Goal: Navigation & Orientation: Find specific page/section

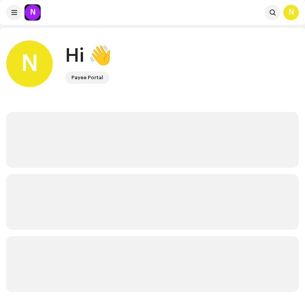
click at [33, 20] on re-a-cover "N" at bounding box center [33, 13] width 16 height 16
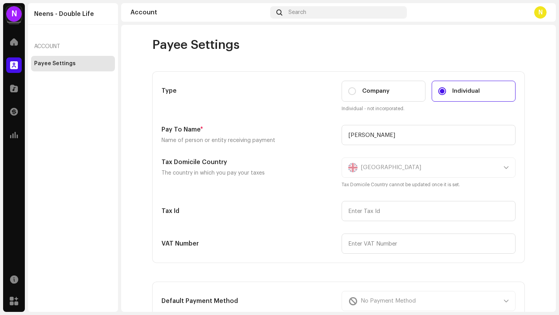
click at [53, 47] on div "Account" at bounding box center [73, 46] width 84 height 19
click at [15, 9] on div "N" at bounding box center [14, 14] width 16 height 16
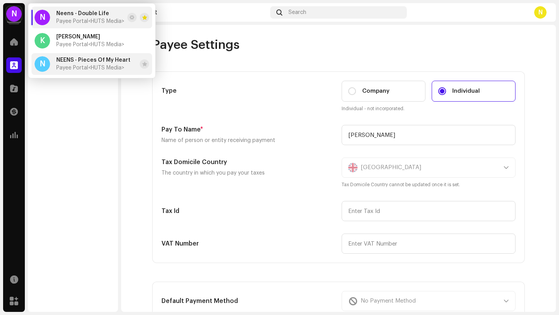
click at [90, 69] on span "<HUTS Media>" at bounding box center [106, 67] width 36 height 5
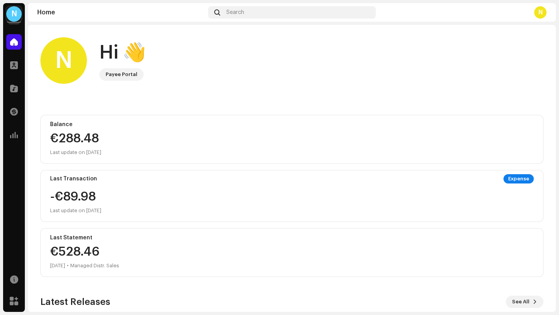
click at [14, 13] on div "N" at bounding box center [14, 14] width 16 height 16
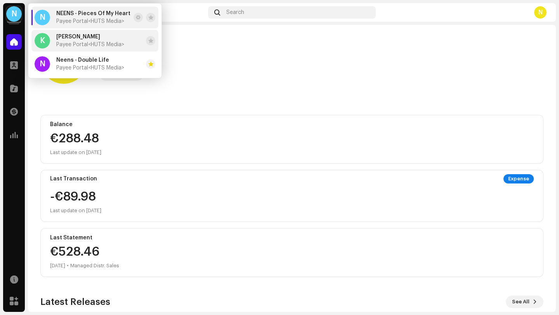
click at [92, 45] on span "<HUTS Media>" at bounding box center [106, 44] width 36 height 5
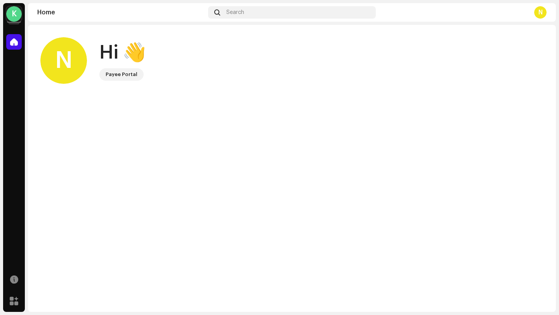
click at [65, 75] on div "N" at bounding box center [63, 60] width 47 height 47
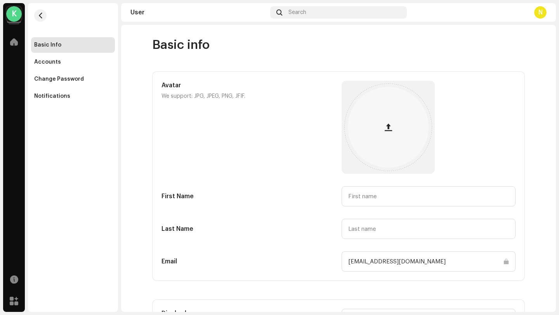
click at [134, 75] on user-basic-info "Basic info Avatar We support: JPG, JPEG, PNG, JFIF. First Name Last Name Email …" at bounding box center [338, 187] width 435 height 301
click at [16, 9] on div "K" at bounding box center [14, 14] width 16 height 16
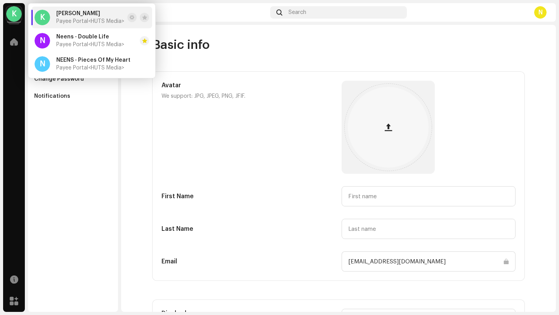
click at [93, 17] on div "Kristina Sundstorm Payee Portal <HUTS Media>" at bounding box center [90, 17] width 68 height 14
click at [112, 46] on span "<HUTS Media>" at bounding box center [106, 44] width 36 height 5
